Goal: Task Accomplishment & Management: Manage account settings

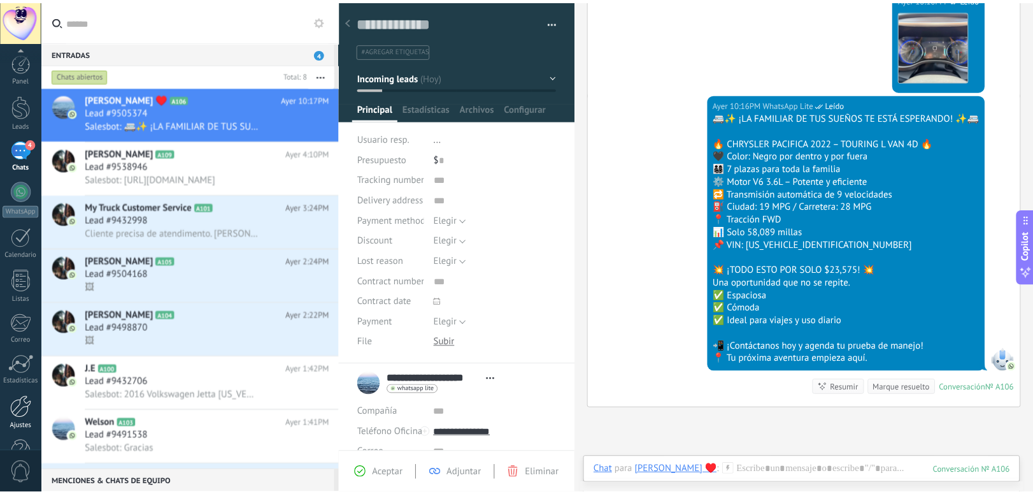
scroll to position [35, 0]
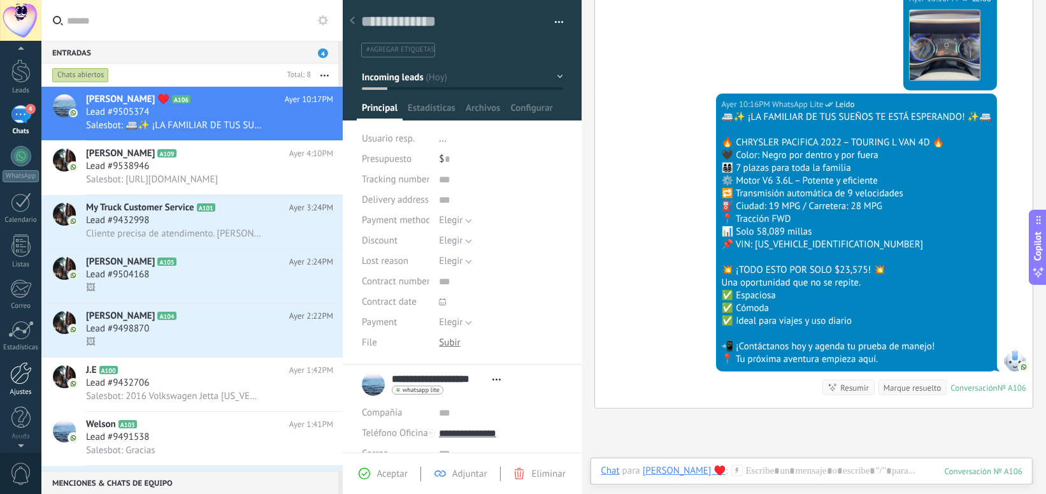
click at [18, 374] on div at bounding box center [21, 373] width 22 height 22
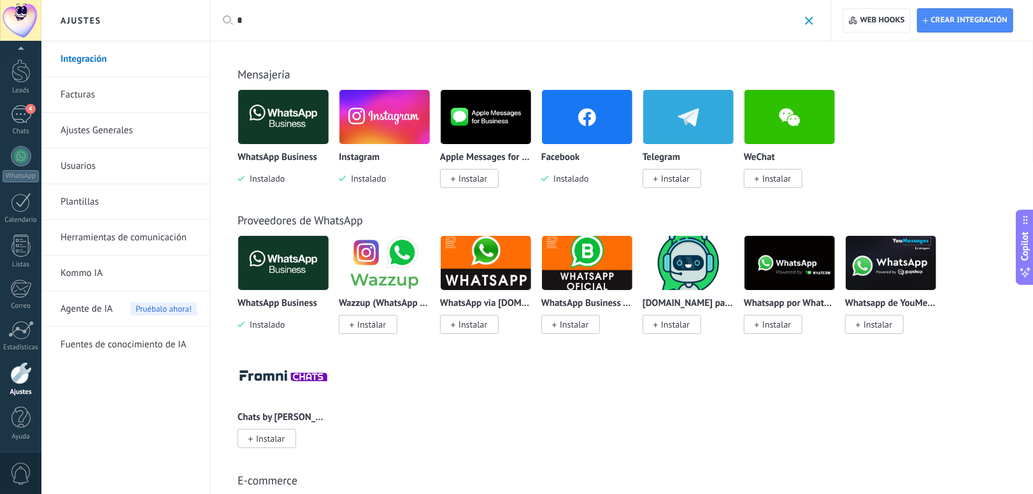
type input "*"
click at [85, 115] on link "Ajustes Generales" at bounding box center [128, 131] width 136 height 36
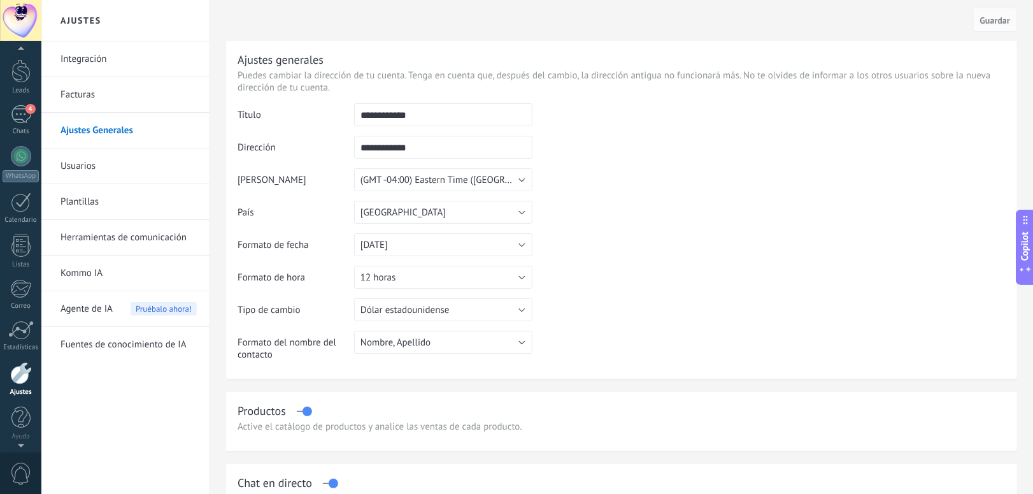
scroll to position [35, 0]
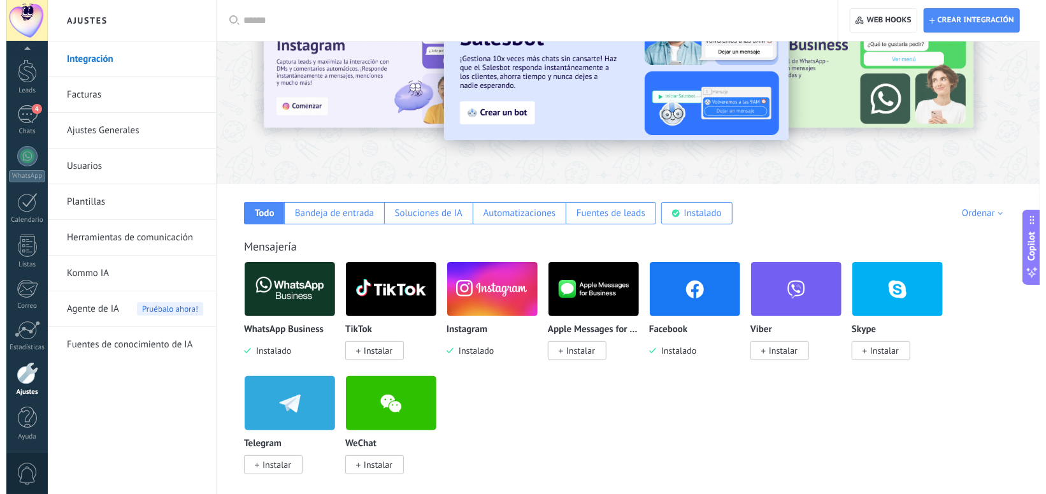
scroll to position [66, 0]
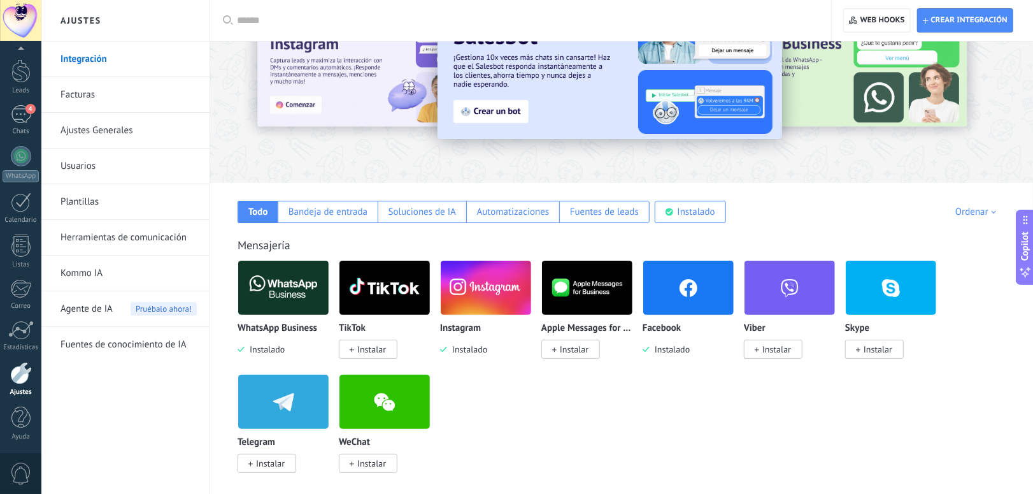
click at [662, 296] on img at bounding box center [688, 288] width 90 height 62
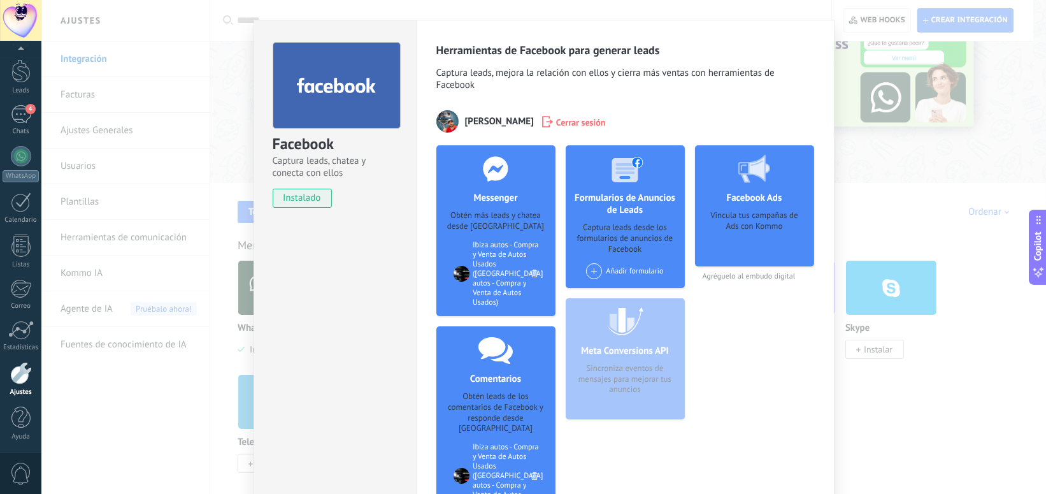
scroll to position [24, 0]
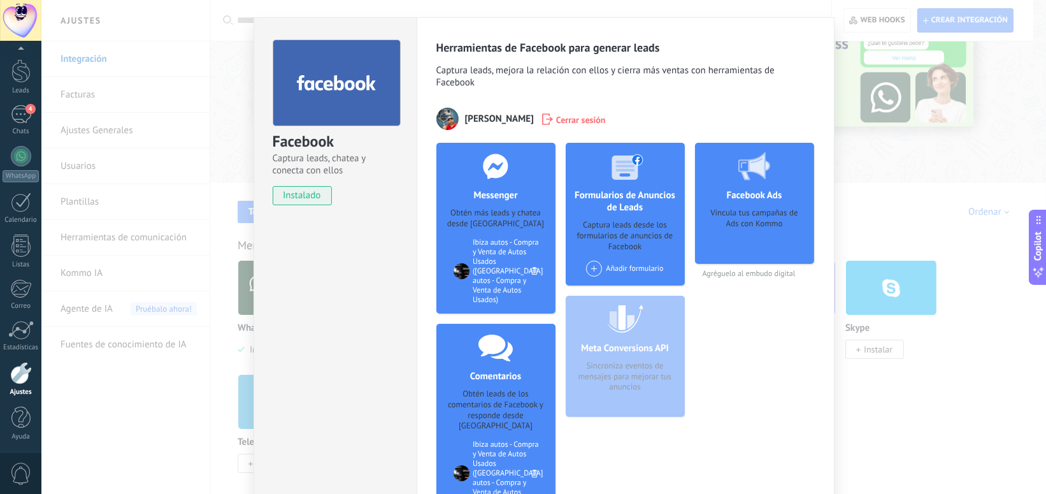
click at [531, 269] on icon at bounding box center [534, 271] width 6 height 8
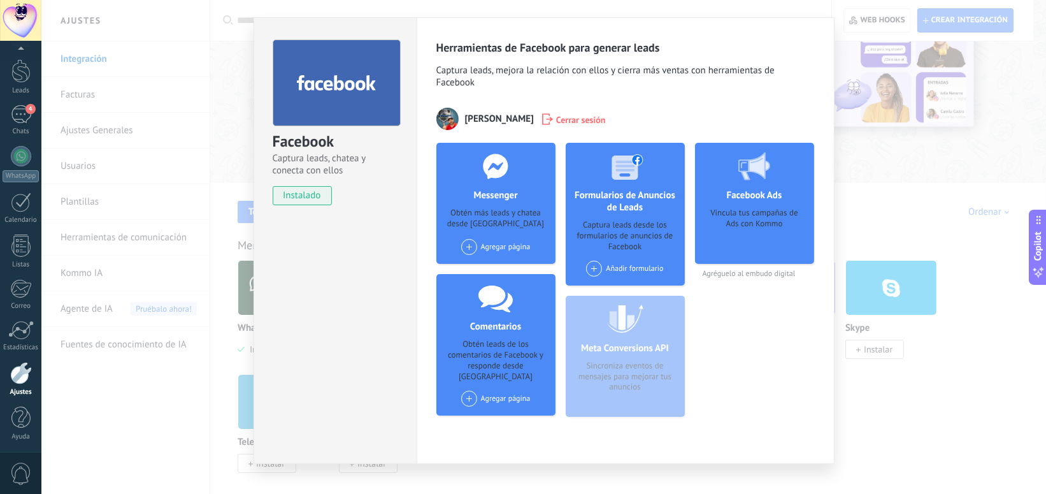
click at [465, 245] on span at bounding box center [469, 247] width 16 height 16
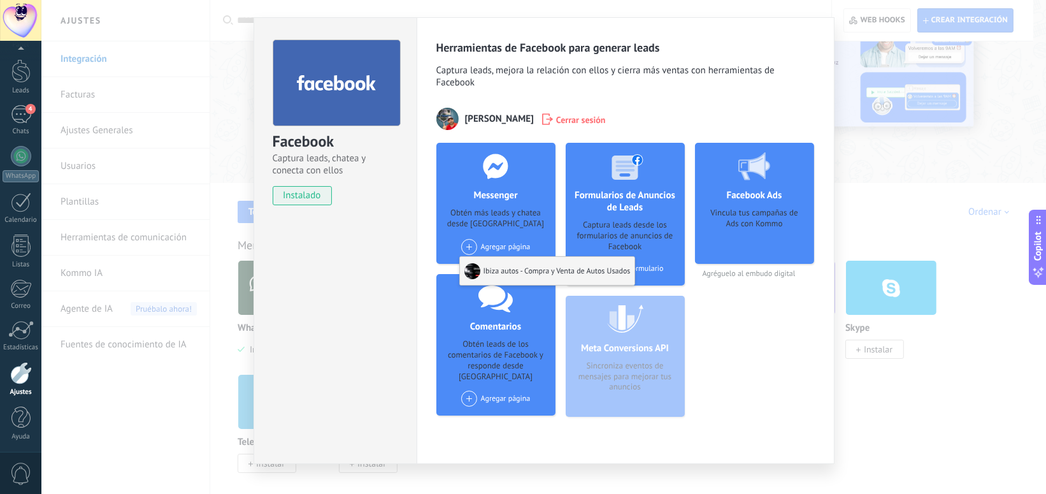
click at [500, 274] on div "Ibiza autos - Compra y Venta de Autos Usados" at bounding box center [547, 271] width 175 height 28
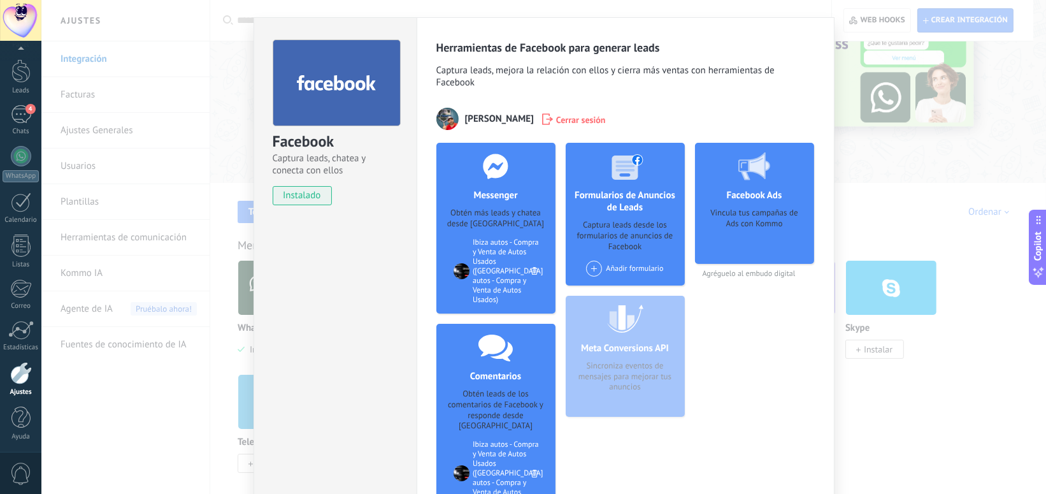
click at [590, 270] on span at bounding box center [594, 268] width 16 height 16
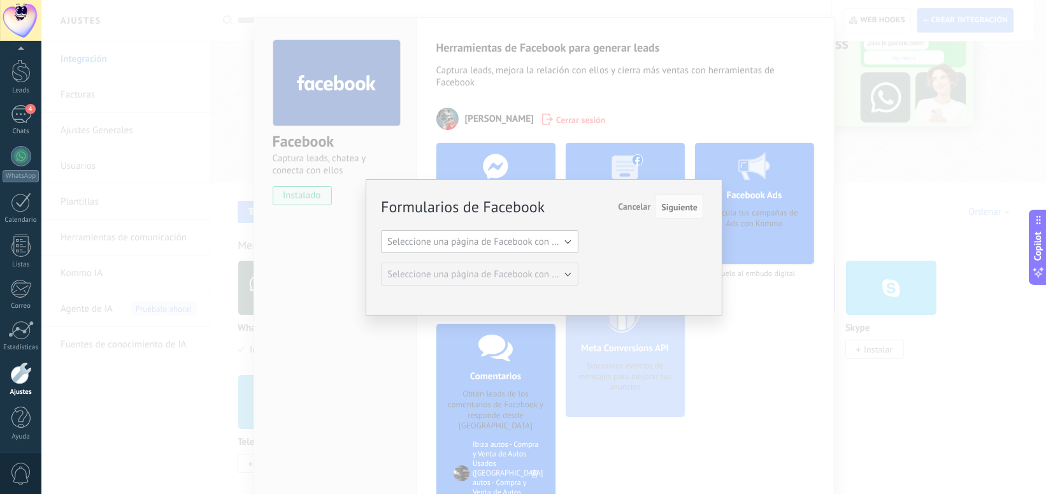
click at [566, 239] on button "Seleccione una página de Facebook con formas" at bounding box center [479, 241] width 197 height 23
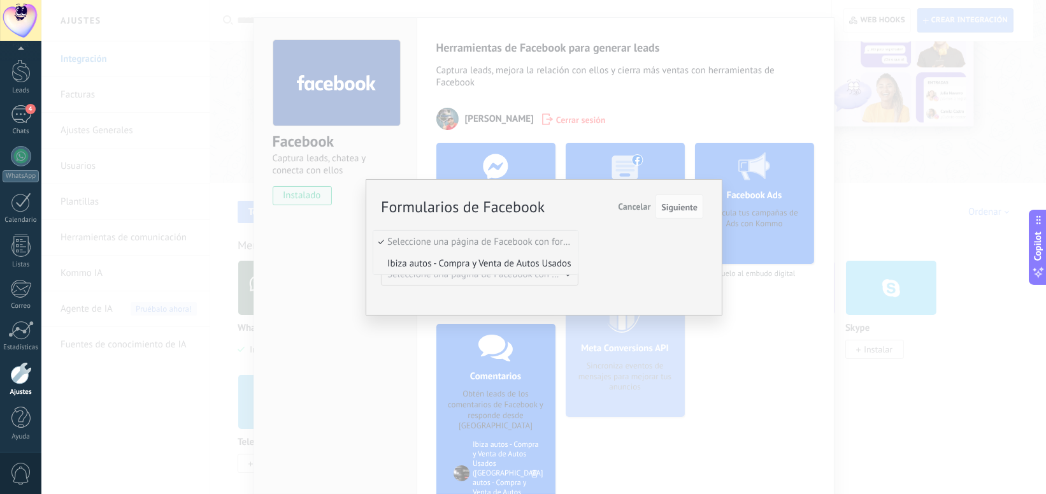
click at [539, 266] on span "Ibiza autos - Compra y Venta de Autos Usados" at bounding box center [473, 263] width 201 height 12
click at [564, 275] on span "Seleccione una página de Facebook con formas" at bounding box center [483, 274] width 192 height 12
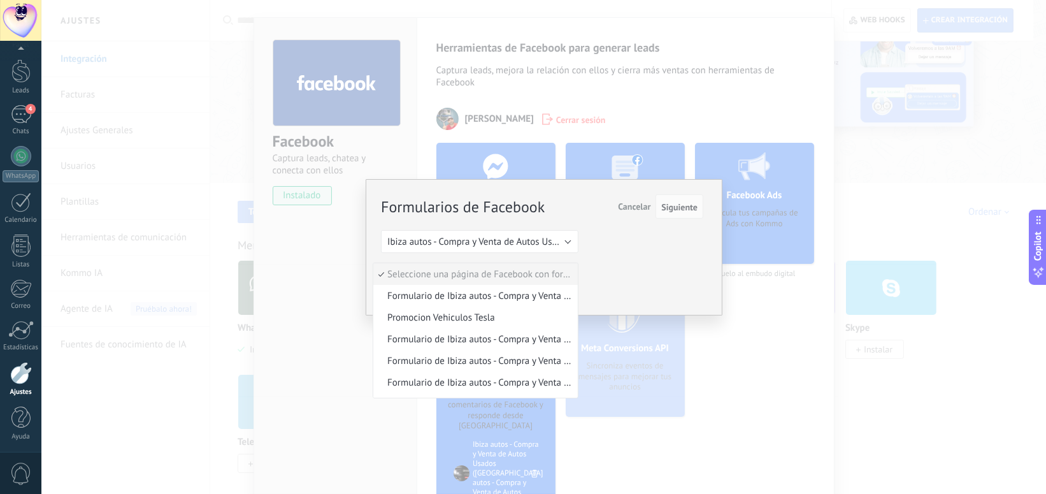
click at [632, 248] on div "Formularios de Facebook Siguiente Cancelar Seleccione una página de Facebook co…" at bounding box center [542, 240] width 322 height 90
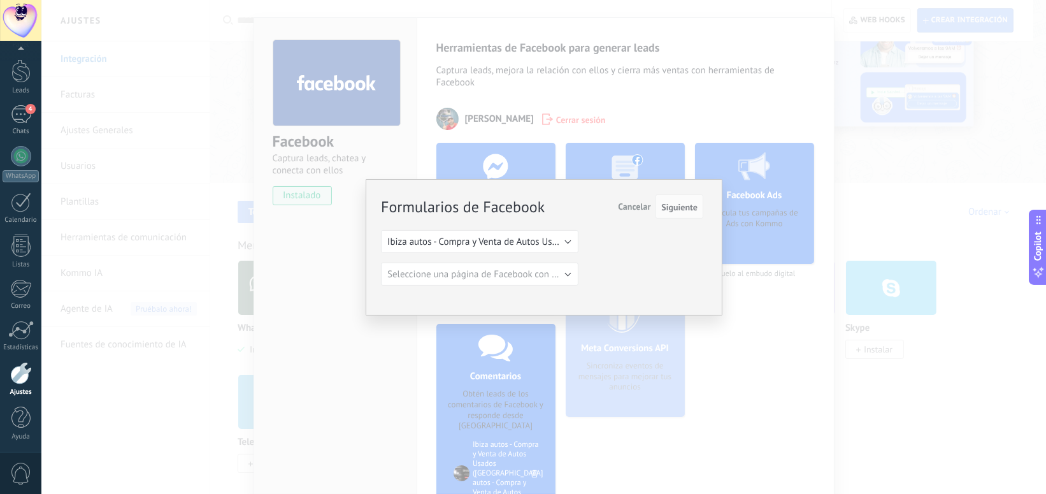
click at [637, 204] on span "Cancelar" at bounding box center [634, 206] width 32 height 11
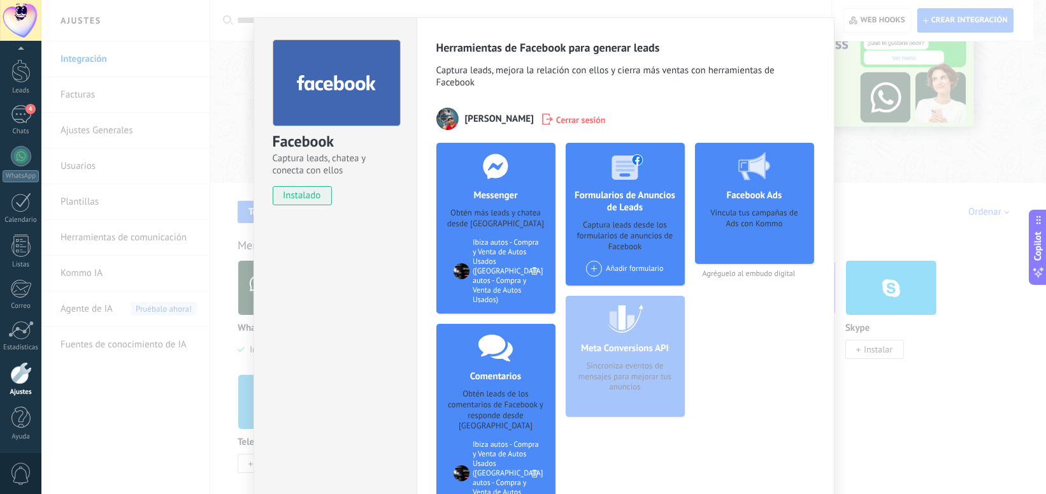
click at [746, 224] on div "Vincula tus campañas de Ads con Kommo" at bounding box center [754, 232] width 99 height 48
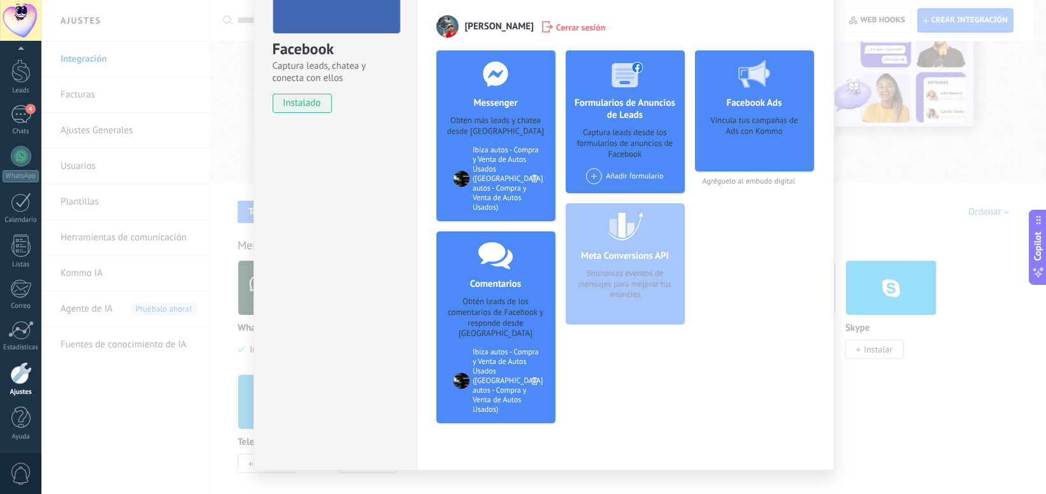
scroll to position [0, 0]
